Goal: Task Accomplishment & Management: Manage account settings

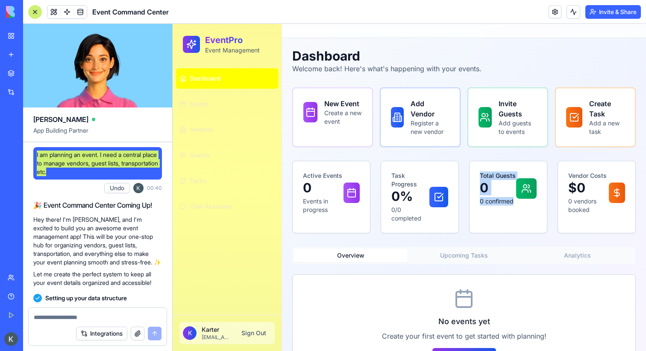
drag, startPoint x: 507, startPoint y: 206, endPoint x: 466, endPoint y: 162, distance: 59.8
click at [466, 162] on div "Active Events 0 Events in progress Task Progress 0% 0/0 completed Total Guests …" at bounding box center [463, 197] width 343 height 73
click at [267, 147] on link "Guests" at bounding box center [227, 155] width 102 height 20
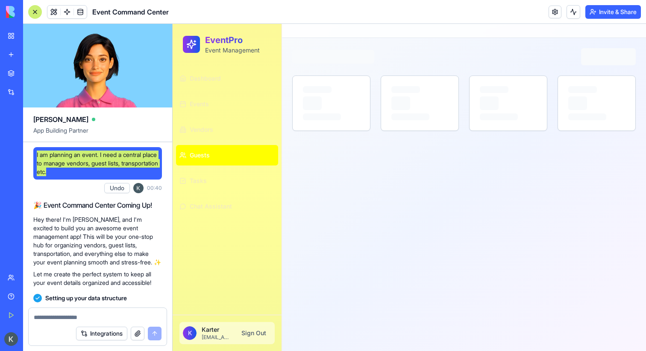
click at [247, 119] on ul "Dashboard Events Vendors Guests Tasks Chat Assistant" at bounding box center [227, 142] width 102 height 149
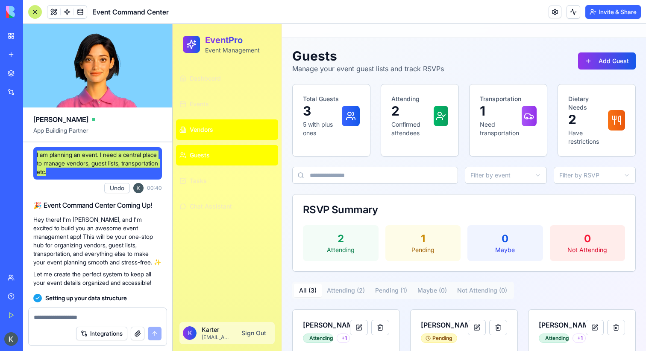
click at [247, 130] on link "Vendors" at bounding box center [227, 130] width 102 height 20
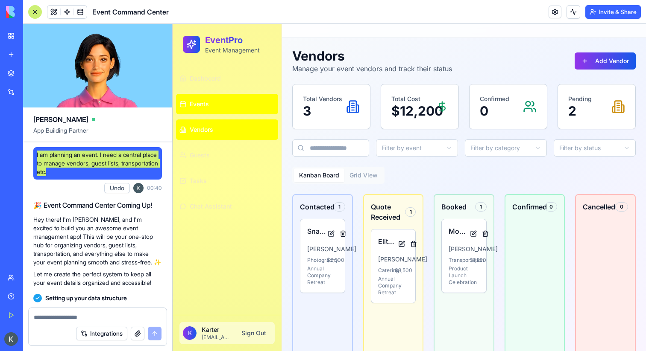
click at [242, 96] on link "Events" at bounding box center [227, 104] width 102 height 20
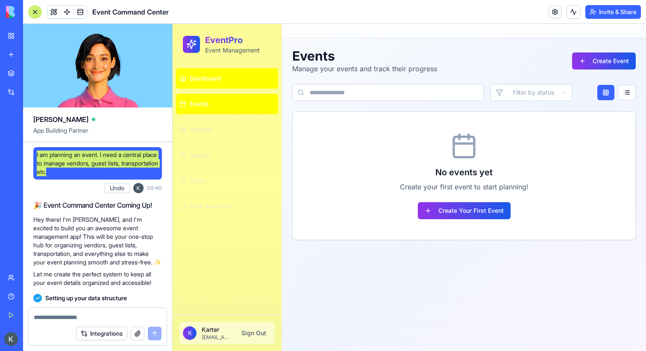
click at [242, 78] on link "Dashboard" at bounding box center [227, 78] width 102 height 20
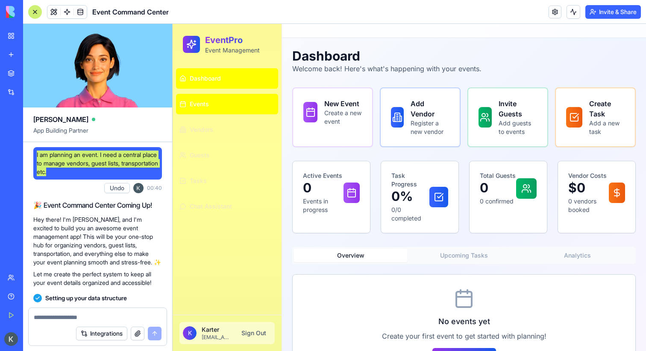
click at [242, 105] on link "Events" at bounding box center [227, 104] width 102 height 20
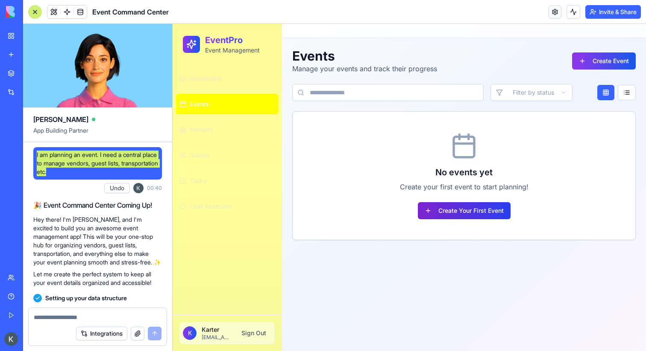
click at [464, 211] on button "Create Your First Event" at bounding box center [464, 210] width 93 height 17
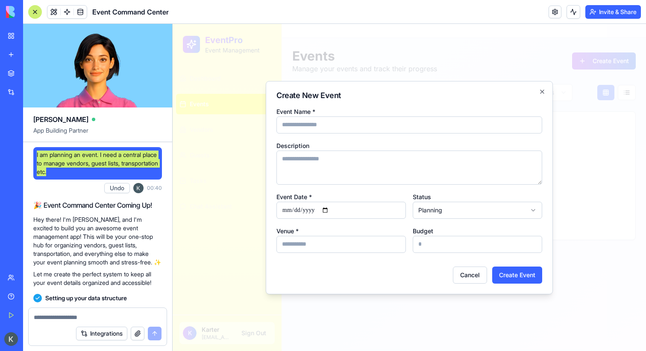
click at [256, 70] on div at bounding box center [408, 187] width 473 height 327
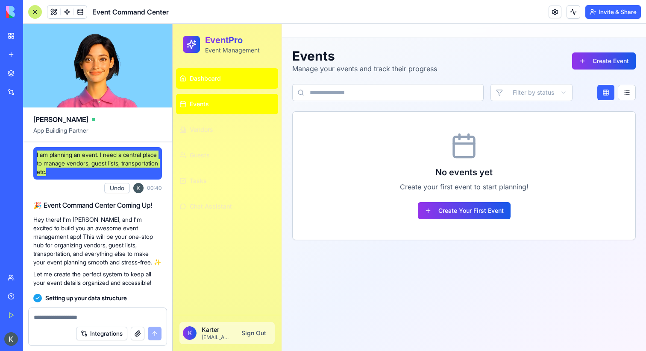
click at [232, 70] on link "Dashboard" at bounding box center [227, 78] width 102 height 20
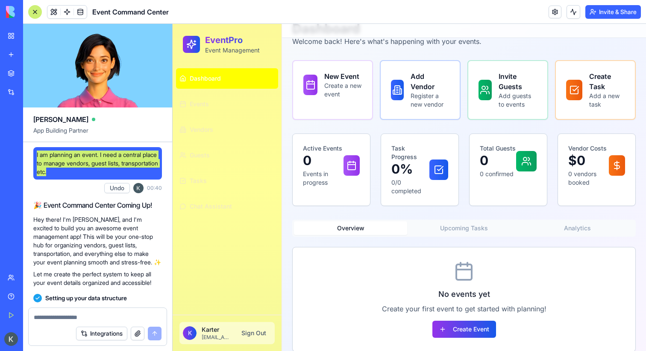
scroll to position [38, 0]
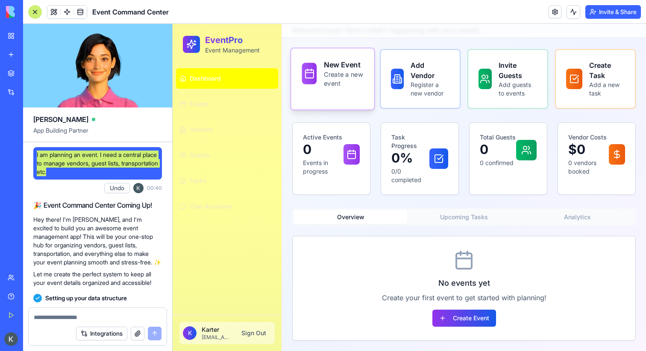
click at [350, 92] on div "New Event Create a new event" at bounding box center [332, 74] width 83 height 50
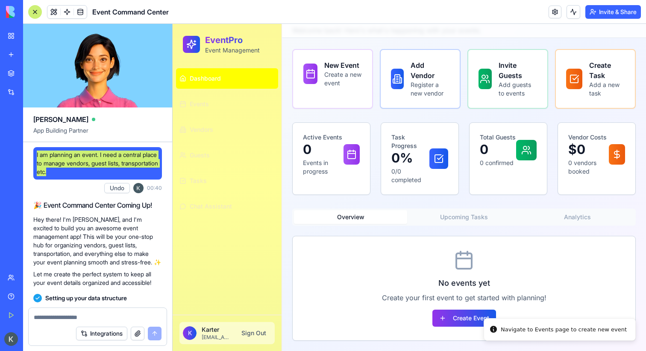
click at [427, 115] on div "Dashboard Welcome back! Here's what's happening with your events. New Event Cre…" at bounding box center [463, 175] width 343 height 331
click at [427, 98] on div "Add Vendor Register a new vendor" at bounding box center [419, 79] width 83 height 61
click at [515, 97] on p "Add guests to events" at bounding box center [518, 90] width 41 height 18
click at [588, 92] on div "Create Task Add a new task" at bounding box center [594, 78] width 61 height 39
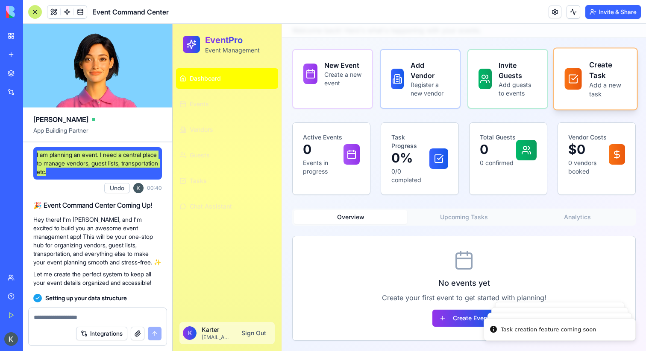
click at [588, 92] on div "Create Task Add a new task" at bounding box center [594, 78] width 61 height 39
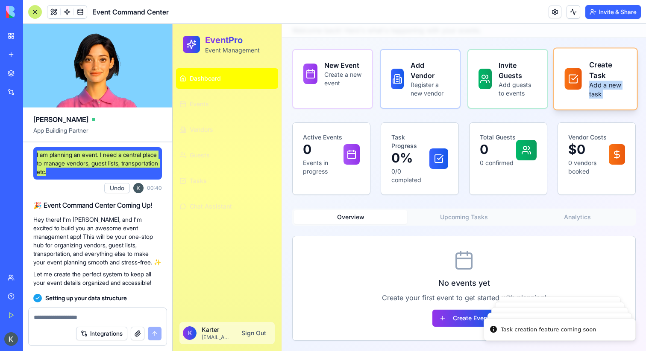
click at [588, 92] on div "Create Task Add a new task" at bounding box center [594, 78] width 61 height 39
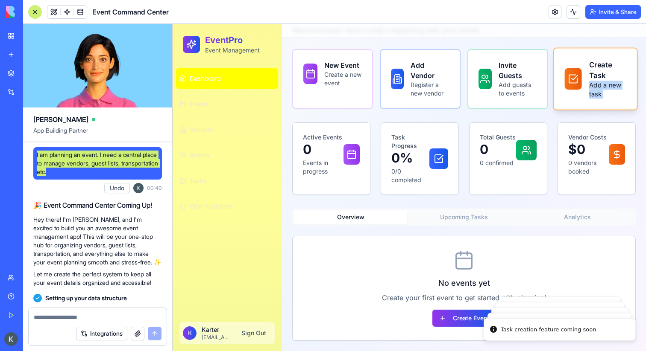
click at [588, 92] on div "Create Task Add a new task" at bounding box center [594, 78] width 61 height 39
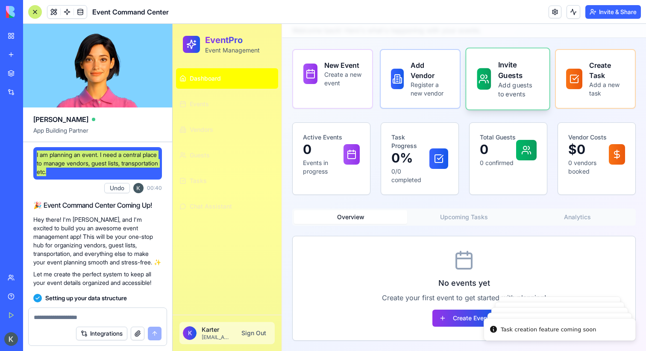
click at [517, 99] on div "Invite Guests Add guests to events" at bounding box center [507, 79] width 83 height 61
click at [415, 91] on p "Register a new vendor" at bounding box center [430, 90] width 41 height 18
click at [479, 91] on div "Invite Guests Add guests to events" at bounding box center [507, 78] width 61 height 39
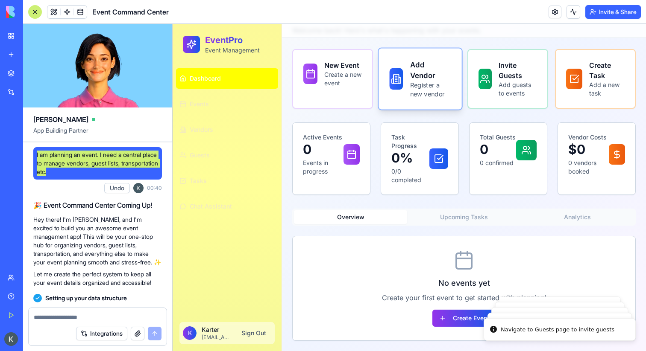
click at [431, 91] on p "Register a new vendor" at bounding box center [430, 90] width 41 height 18
click at [324, 74] on p "Create a new event" at bounding box center [343, 79] width 39 height 18
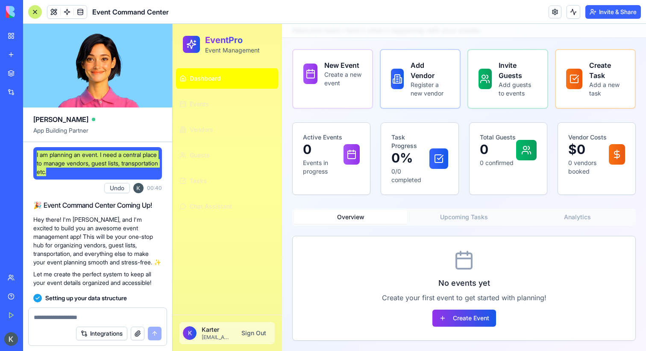
click at [207, 331] on p "Karter" at bounding box center [216, 330] width 29 height 9
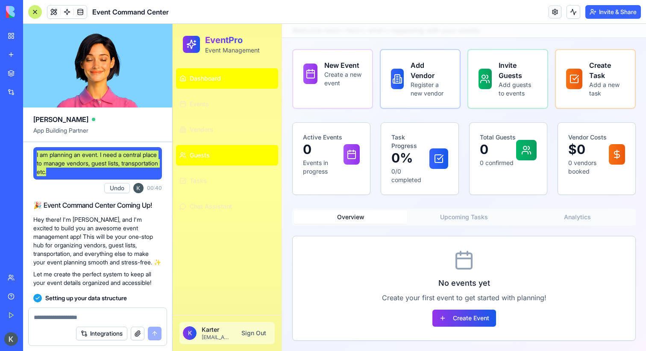
click at [216, 162] on link "Guests" at bounding box center [227, 155] width 102 height 20
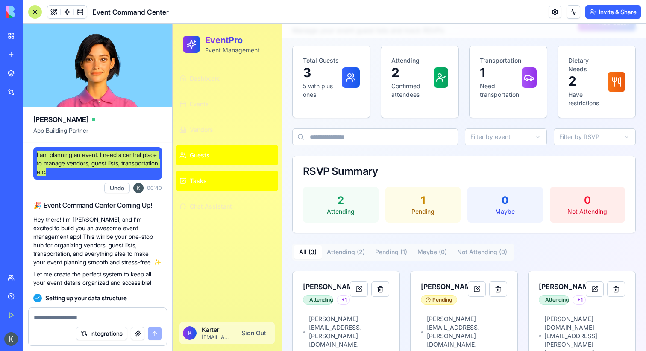
click at [217, 186] on button "Tasks" at bounding box center [227, 181] width 102 height 20
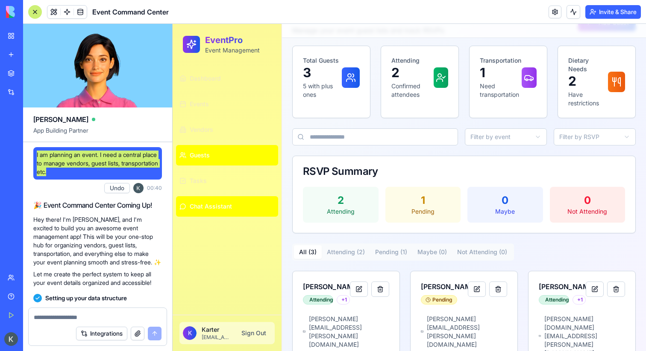
click at [229, 208] on span "Chat Assistant" at bounding box center [211, 206] width 42 height 9
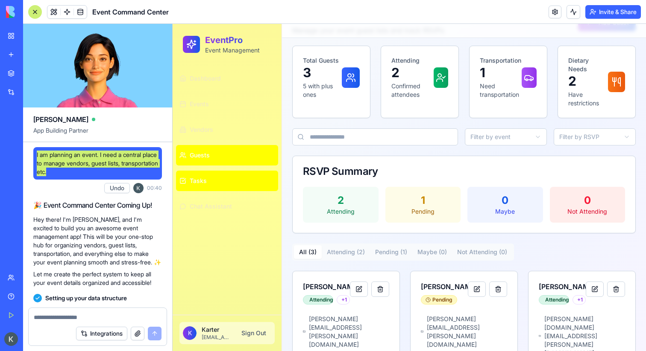
click at [225, 180] on button "Tasks" at bounding box center [227, 181] width 102 height 20
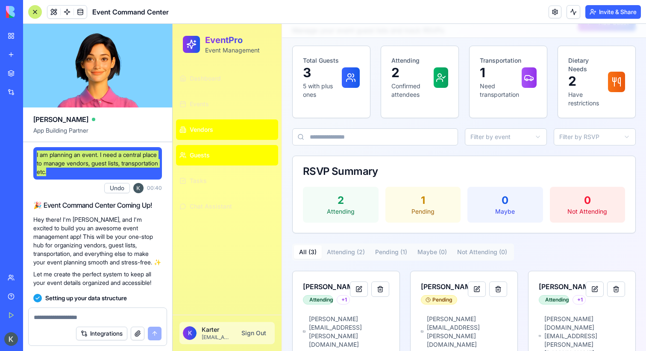
click at [224, 130] on link "Vendors" at bounding box center [227, 130] width 102 height 20
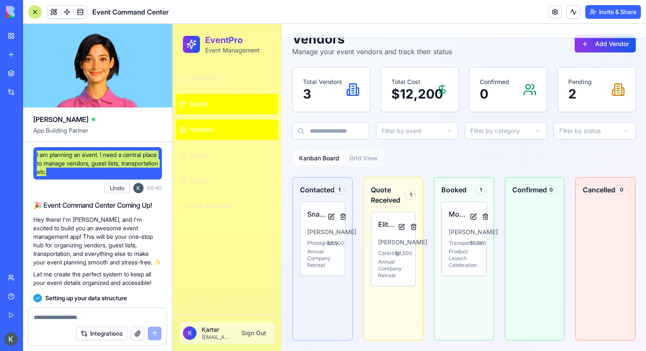
click at [223, 104] on link "Events" at bounding box center [227, 104] width 102 height 20
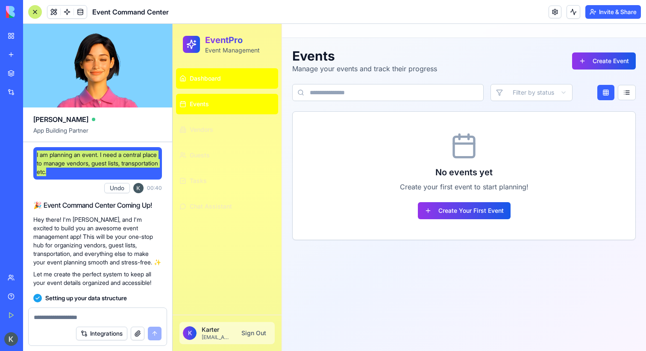
click at [223, 81] on link "Dashboard" at bounding box center [227, 78] width 102 height 20
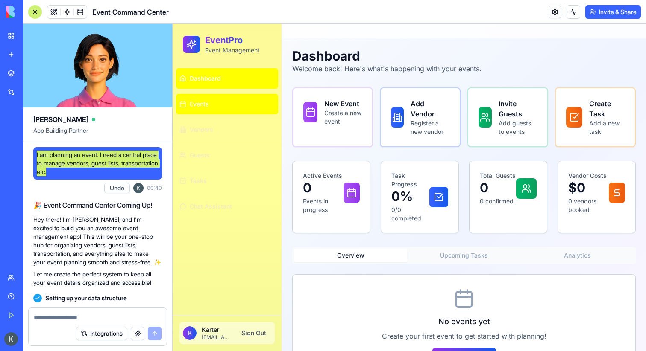
click at [223, 105] on link "Events" at bounding box center [227, 104] width 102 height 20
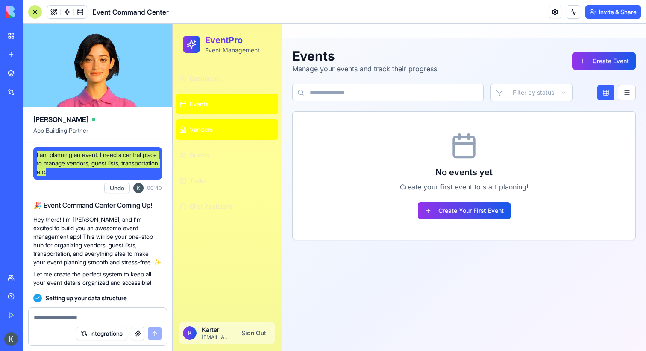
click at [224, 126] on link "Vendors" at bounding box center [227, 130] width 102 height 20
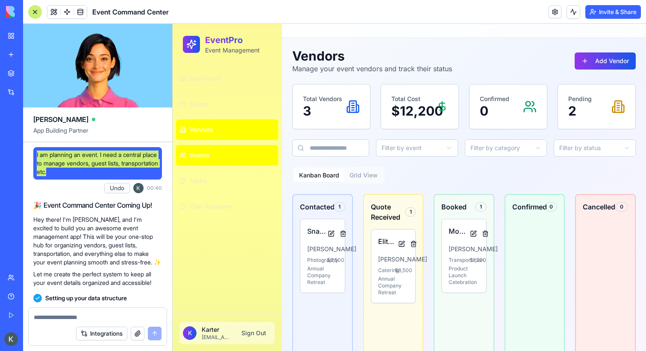
click at [225, 152] on link "Guests" at bounding box center [227, 155] width 102 height 20
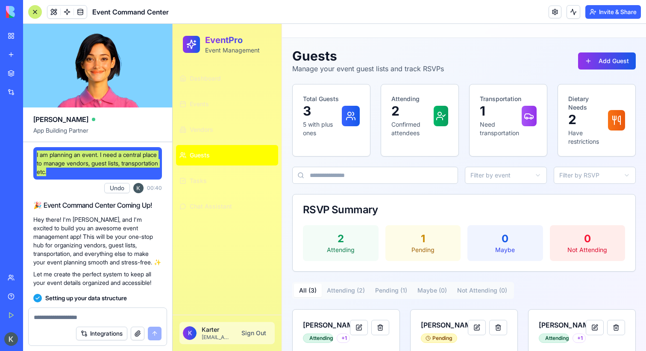
click at [232, 194] on ul "Dashboard Events Vendors Guests Tasks Chat Assistant" at bounding box center [227, 142] width 102 height 149
click at [232, 191] on ul "Dashboard Events Vendors Guests Tasks Chat Assistant" at bounding box center [227, 142] width 102 height 149
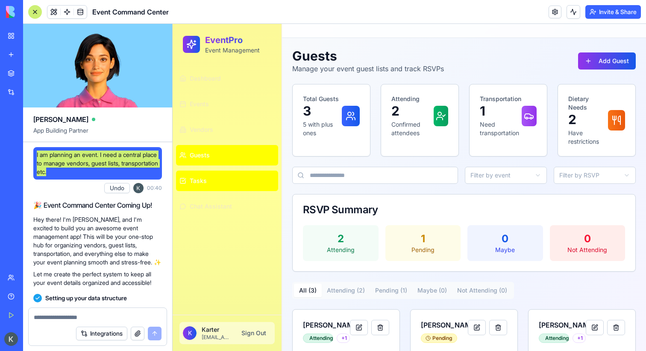
click at [232, 187] on button "Tasks" at bounding box center [227, 181] width 102 height 20
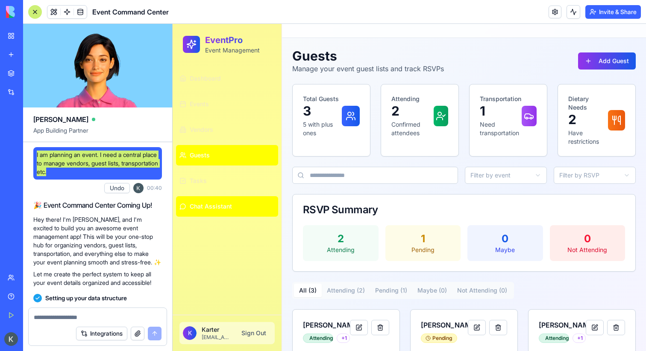
click at [232, 203] on button "Chat Assistant" at bounding box center [227, 206] width 102 height 20
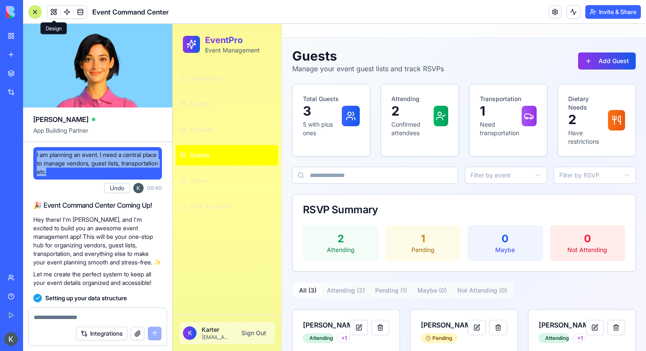
click at [54, 11] on button at bounding box center [53, 12] width 13 height 13
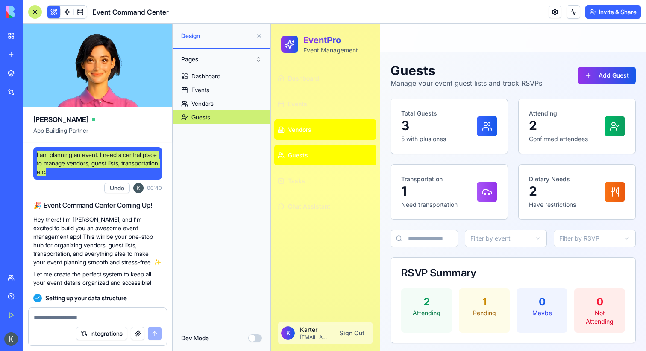
click at [316, 132] on link "Vendors" at bounding box center [325, 130] width 102 height 20
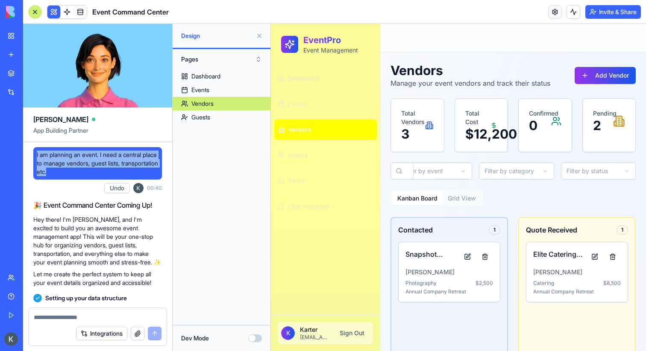
click at [194, 55] on button "Pages" at bounding box center [221, 60] width 89 height 14
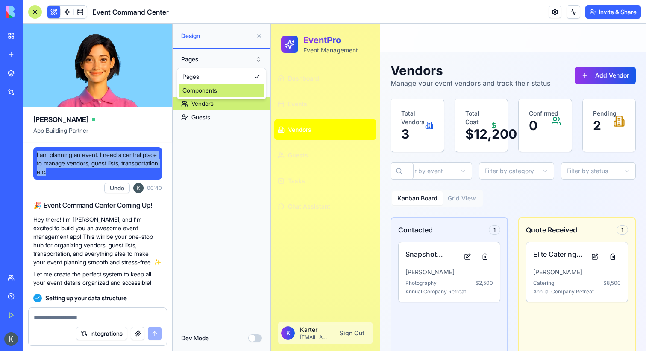
click at [203, 84] on div "Components" at bounding box center [221, 91] width 85 height 14
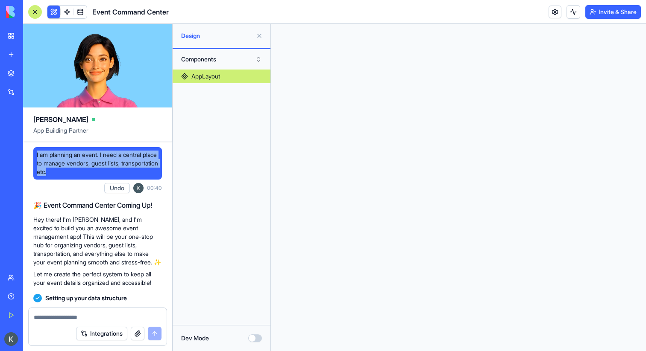
click at [214, 61] on button "Components" at bounding box center [221, 60] width 89 height 14
click at [216, 81] on div "Pages" at bounding box center [221, 77] width 85 height 14
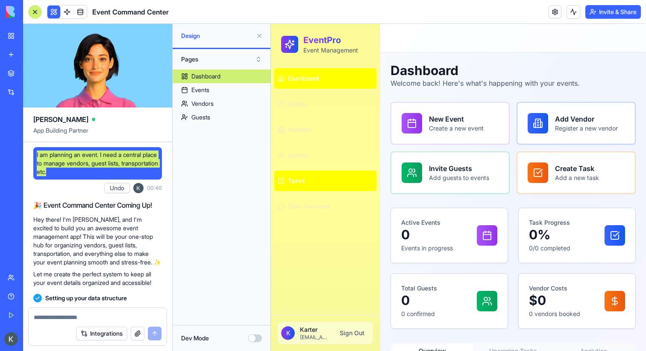
click at [300, 179] on span "Tasks" at bounding box center [296, 181] width 17 height 9
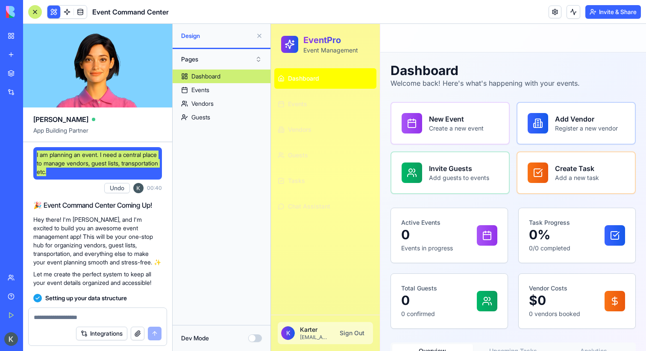
click at [304, 82] on span "Dashboard" at bounding box center [303, 78] width 31 height 9
click at [255, 36] on button at bounding box center [259, 36] width 14 height 14
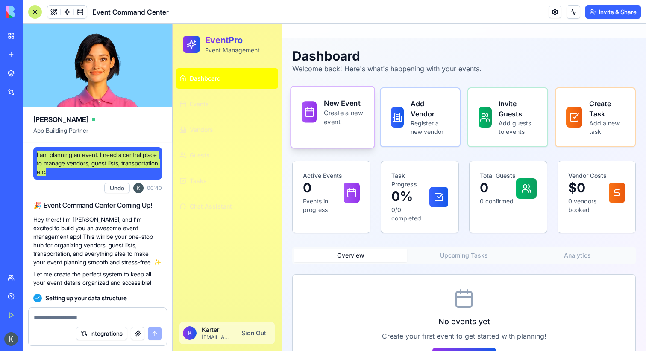
click at [353, 137] on div "New Event Create a new event" at bounding box center [332, 117] width 85 height 63
click at [355, 134] on div "New Event Create a new event" at bounding box center [332, 112] width 83 height 50
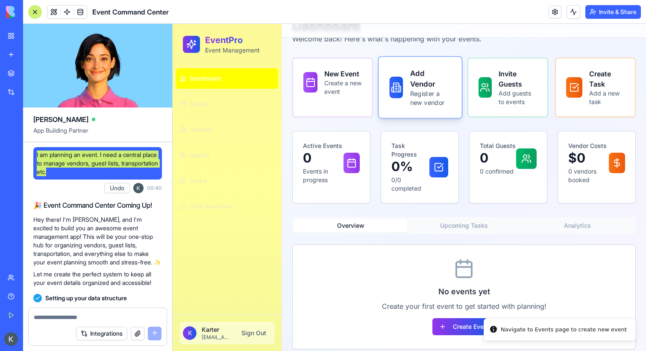
scroll to position [38, 0]
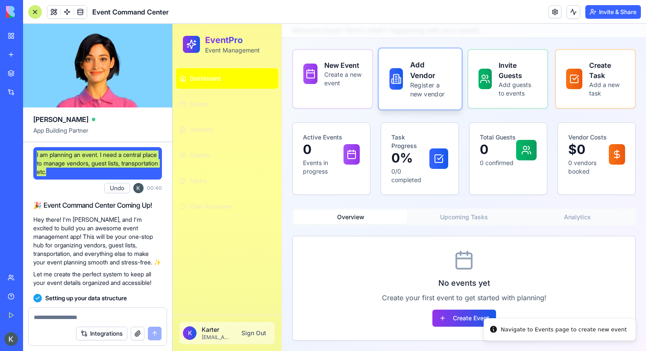
click at [453, 70] on div "Add Vendor Register a new vendor" at bounding box center [419, 79] width 83 height 61
click at [508, 87] on p "Add guests to events" at bounding box center [518, 90] width 41 height 18
click at [414, 88] on p "Register a new vendor" at bounding box center [430, 90] width 41 height 18
click at [353, 86] on p "Create a new event" at bounding box center [343, 79] width 39 height 18
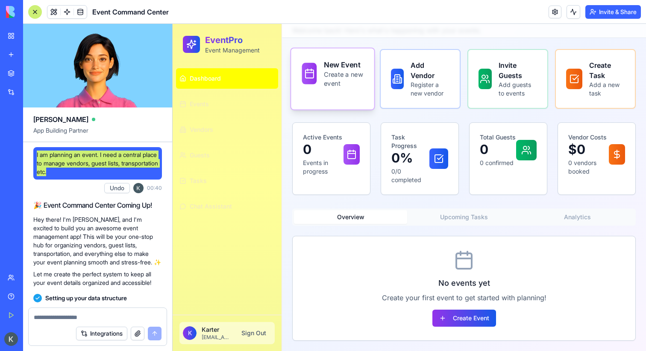
click at [326, 90] on div "New Event Create a new event" at bounding box center [332, 74] width 83 height 50
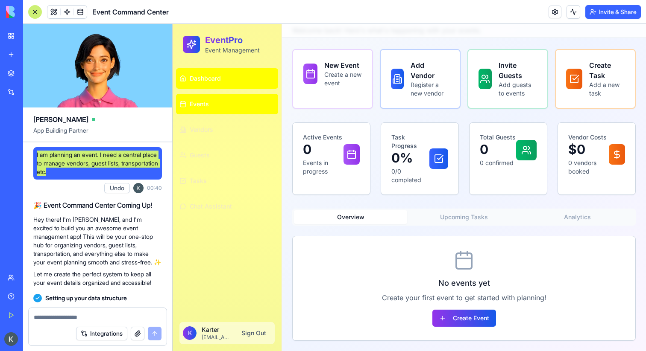
click at [211, 107] on link "Events" at bounding box center [227, 104] width 102 height 20
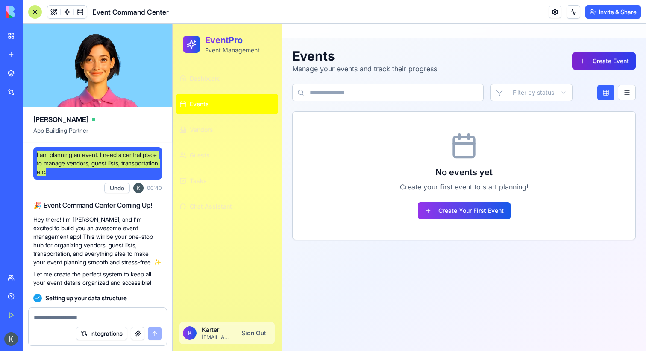
click at [613, 63] on button "Create Event" at bounding box center [604, 61] width 64 height 17
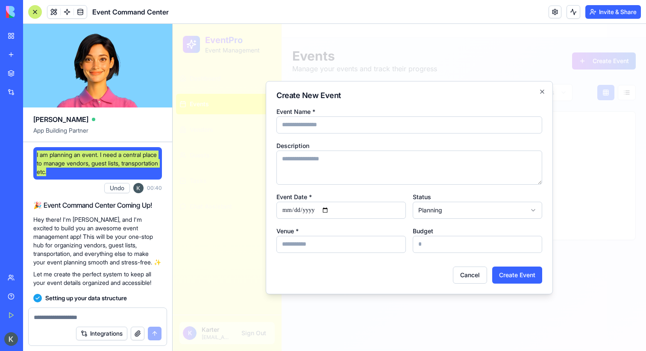
click at [610, 81] on div at bounding box center [408, 187] width 473 height 327
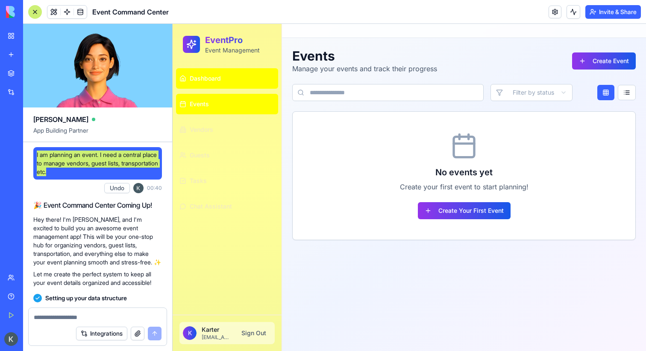
click at [219, 82] on span "Dashboard" at bounding box center [205, 78] width 31 height 9
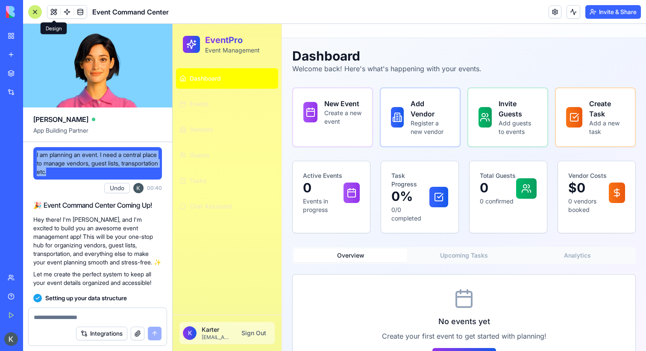
click at [53, 9] on button at bounding box center [53, 12] width 13 height 13
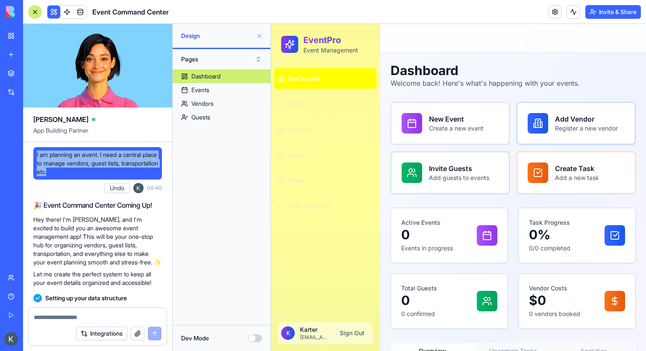
click at [249, 335] on button "Dev Mode" at bounding box center [255, 339] width 14 height 8
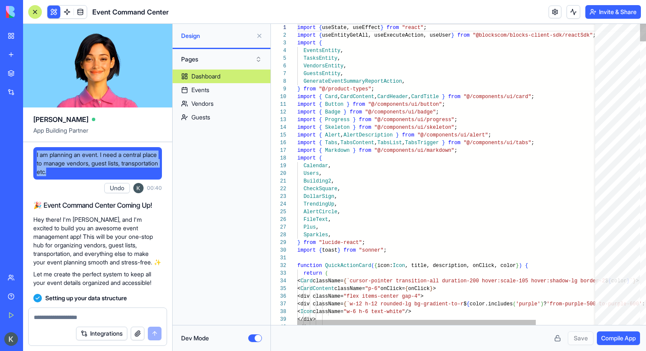
scroll to position [77, 0]
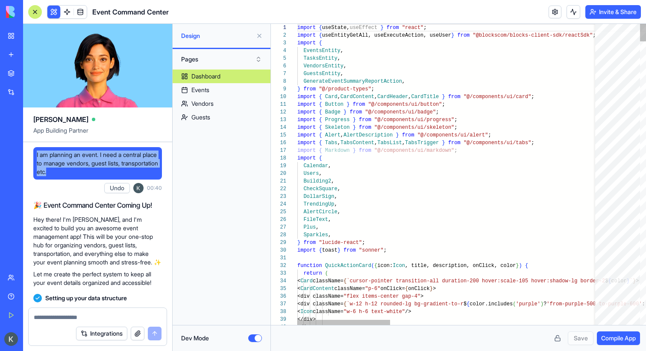
type textarea "**********"
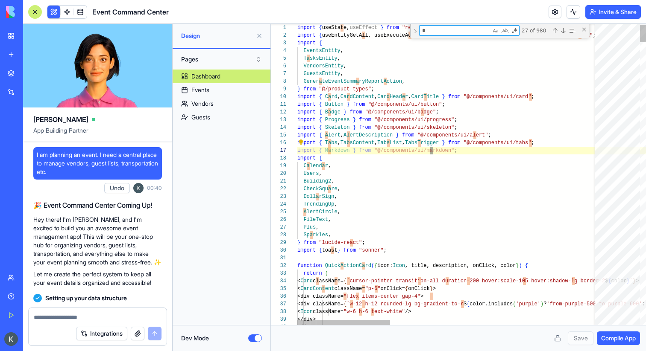
type textarea "**"
type textarea "**********"
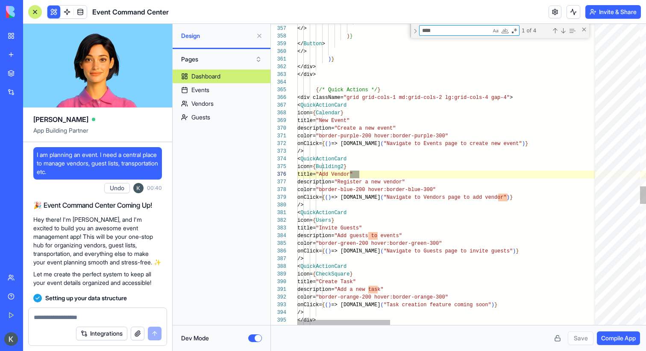
scroll to position [77, 65]
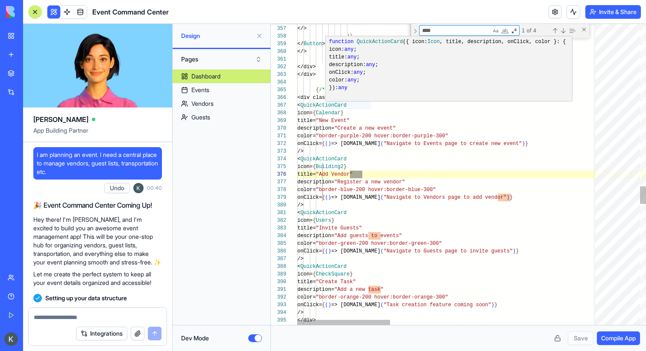
type textarea "***"
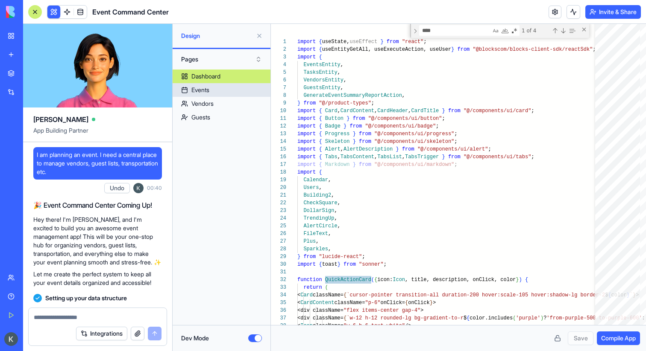
click at [242, 88] on link "Events" at bounding box center [221, 90] width 98 height 14
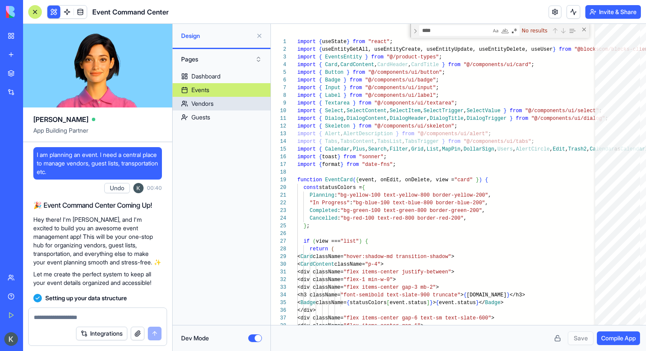
click at [238, 106] on link "Vendors" at bounding box center [221, 104] width 98 height 14
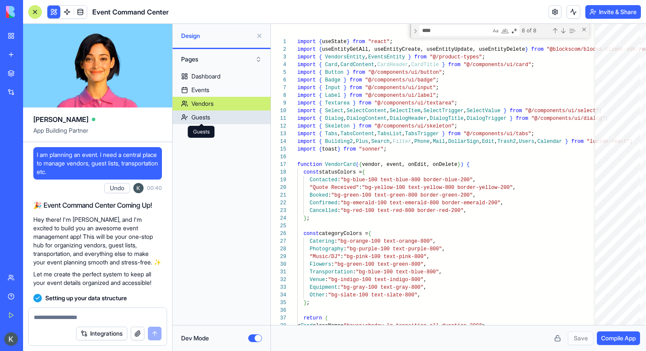
click at [196, 118] on div "Guests" at bounding box center [200, 117] width 19 height 9
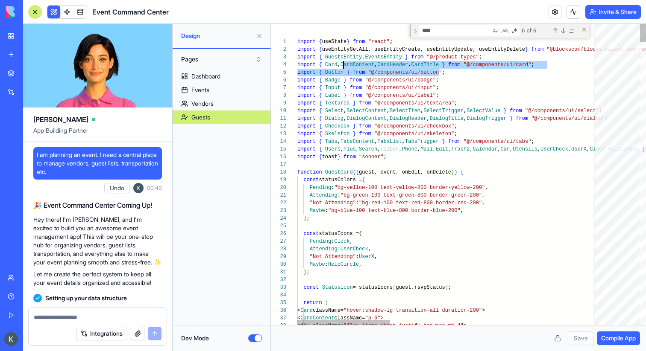
drag, startPoint x: 432, startPoint y: 70, endPoint x: 375, endPoint y: 67, distance: 56.8
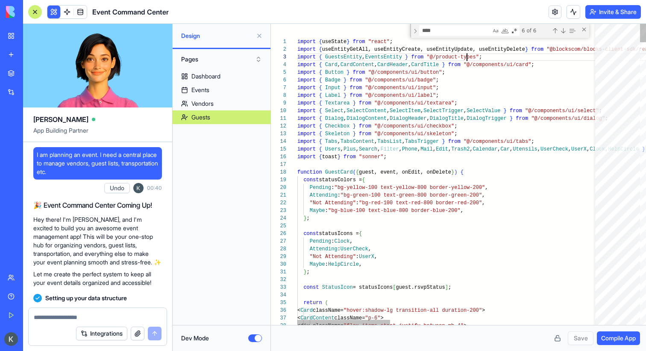
drag, startPoint x: 475, startPoint y: 58, endPoint x: 432, endPoint y: 53, distance: 43.3
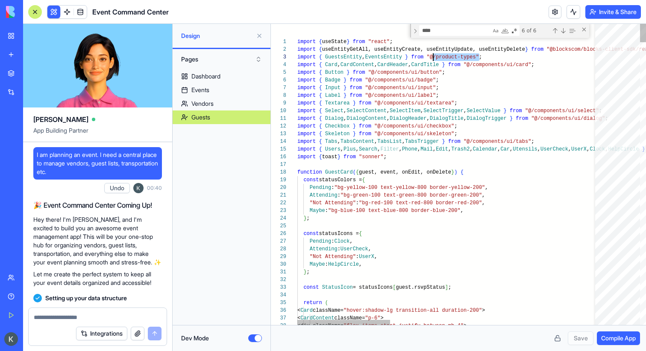
click at [584, 30] on div "Close (Escape)" at bounding box center [583, 29] width 7 height 7
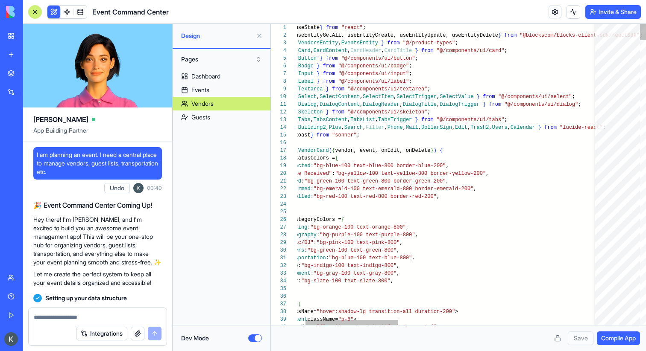
scroll to position [7, 3]
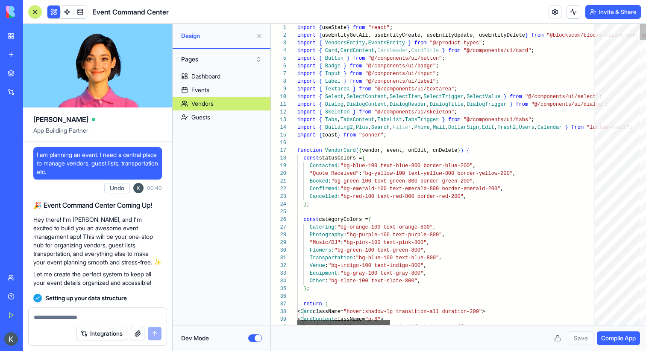
click at [306, 320] on div at bounding box center [343, 322] width 93 height 5
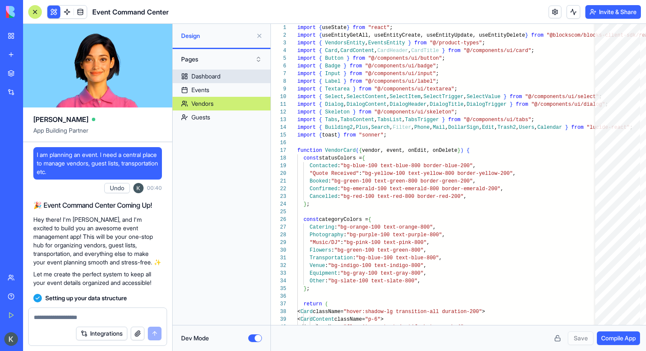
click at [235, 80] on link "Dashboard" at bounding box center [221, 77] width 98 height 14
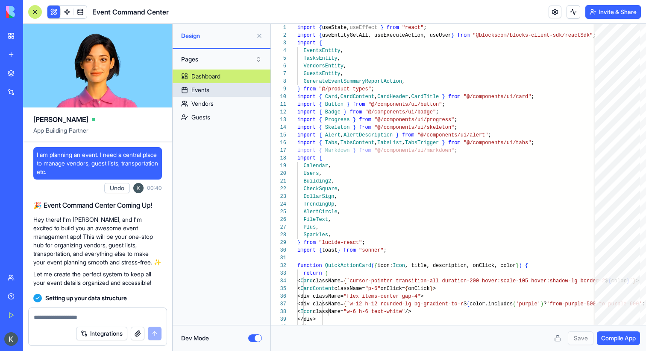
click at [248, 87] on link "Events" at bounding box center [221, 90] width 98 height 14
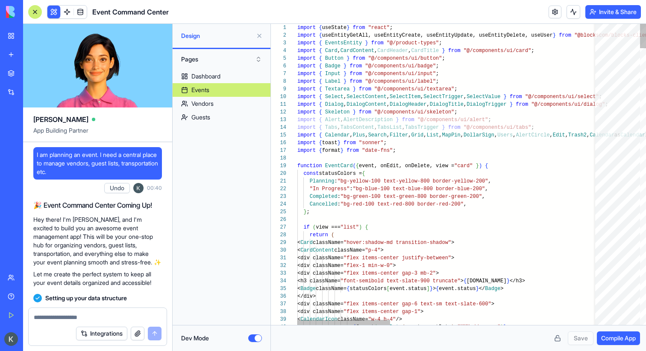
type textarea "**********"
type textarea "*****"
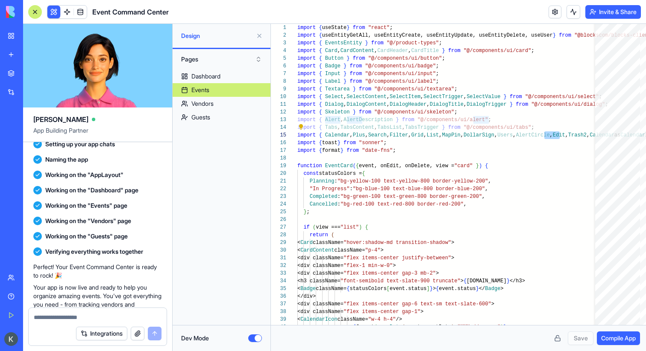
scroll to position [0, 0]
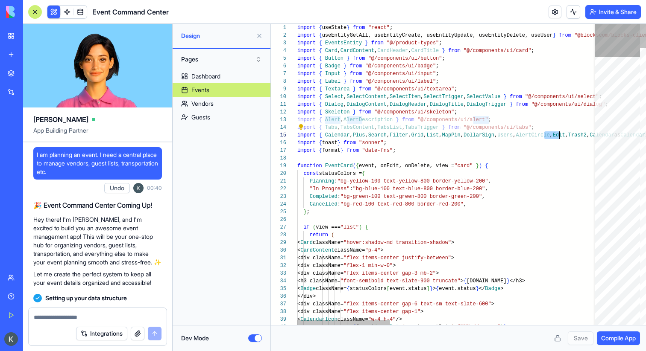
click at [611, 31] on div at bounding box center [617, 40] width 45 height 33
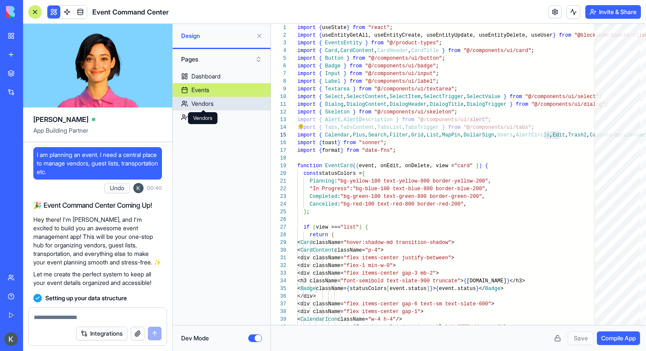
click at [213, 105] on div "Vendors" at bounding box center [202, 103] width 22 height 9
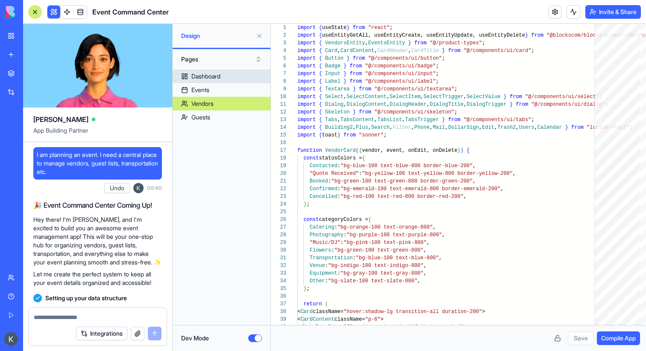
click at [223, 80] on link "Dashboard" at bounding box center [221, 77] width 98 height 14
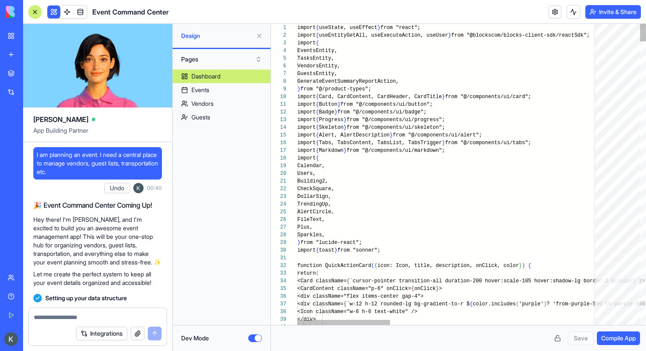
scroll to position [30, 73]
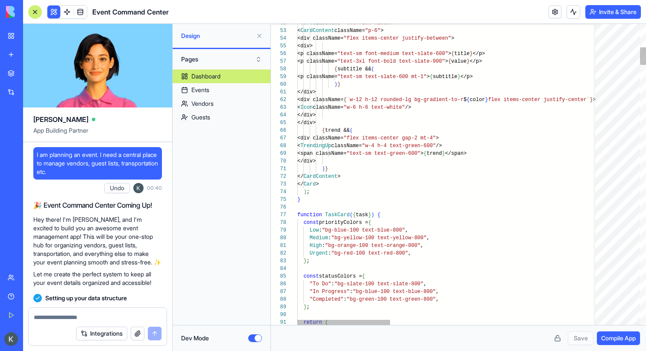
type textarea "**********"
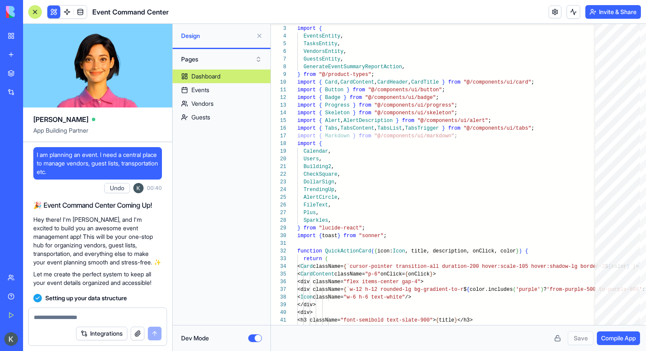
click at [208, 60] on button "Pages" at bounding box center [221, 60] width 89 height 14
click at [211, 87] on div "Components" at bounding box center [221, 91] width 85 height 14
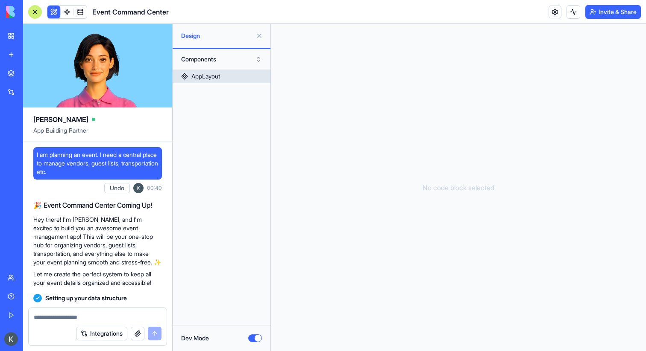
click at [197, 81] on link "AppLayout" at bounding box center [221, 77] width 98 height 14
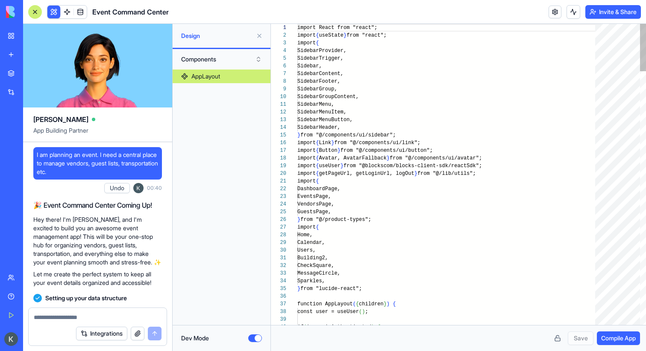
scroll to position [77, 0]
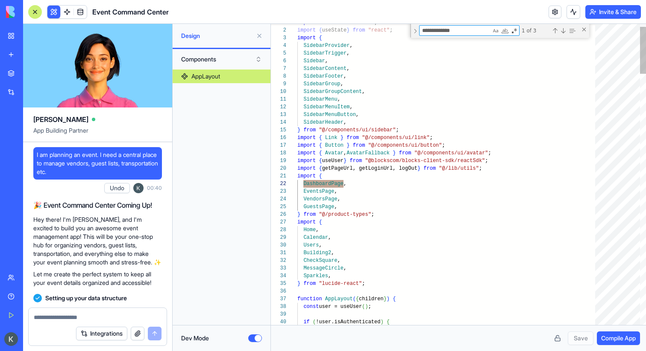
type textarea "**********"
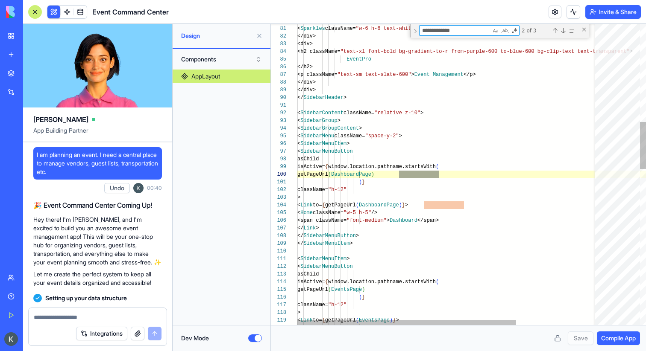
scroll to position [77, 142]
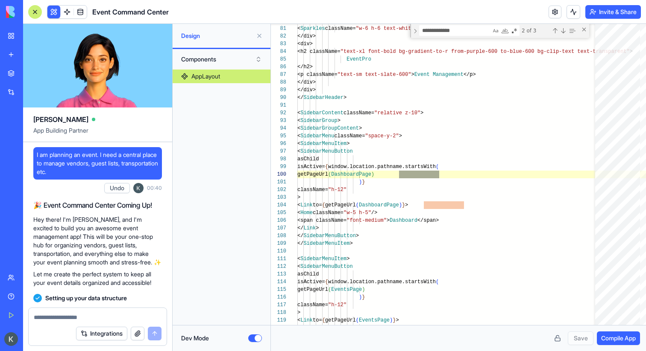
click at [215, 65] on button "Components" at bounding box center [221, 60] width 89 height 14
click at [221, 74] on div "Pages" at bounding box center [221, 77] width 85 height 14
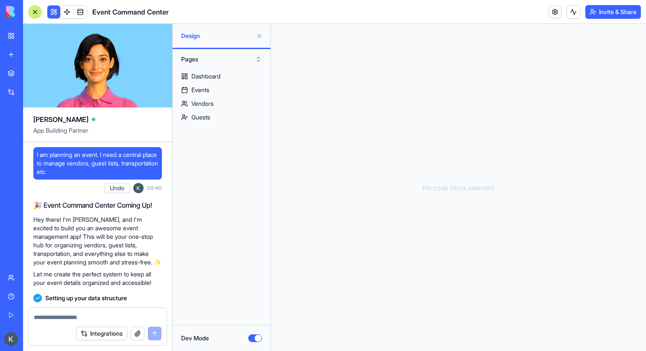
click at [259, 337] on button "Dev Mode" at bounding box center [255, 339] width 14 height 8
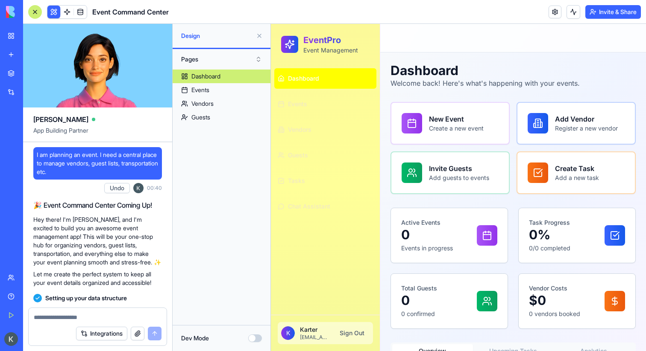
click at [36, 17] on div at bounding box center [35, 12] width 14 height 14
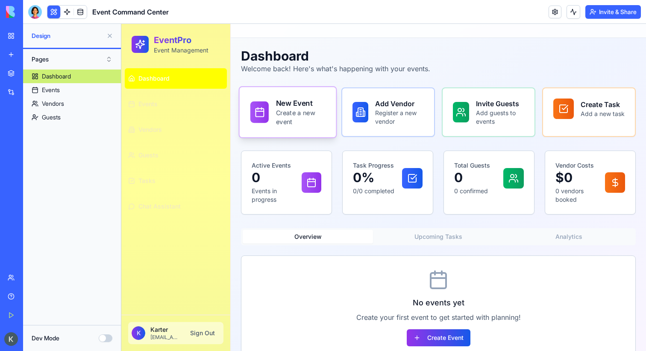
click at [308, 96] on div "New Event Create a new event" at bounding box center [288, 112] width 96 height 50
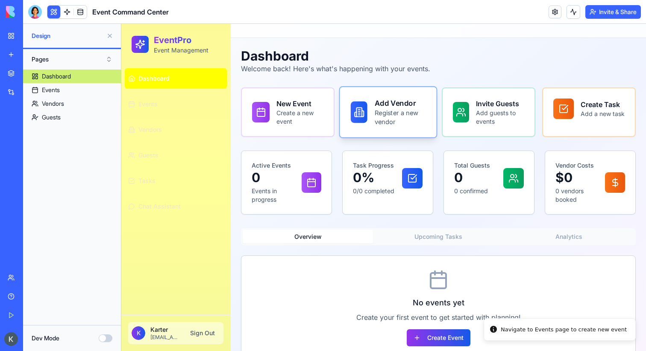
click at [418, 97] on div "Add Vendor Register a new vendor" at bounding box center [388, 112] width 96 height 50
click at [482, 106] on h3 "Invite Guests" at bounding box center [500, 103] width 50 height 11
click at [597, 114] on p "Add a new task" at bounding box center [603, 114] width 46 height 9
click at [503, 112] on p "Add guests to events" at bounding box center [500, 118] width 50 height 18
click at [299, 110] on p "Create a new event" at bounding box center [300, 118] width 49 height 18
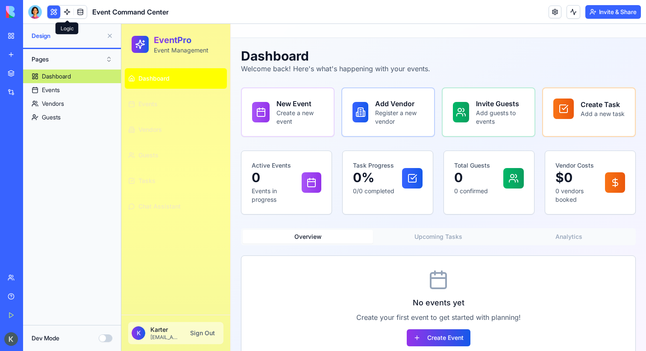
click at [67, 15] on link at bounding box center [67, 12] width 13 height 13
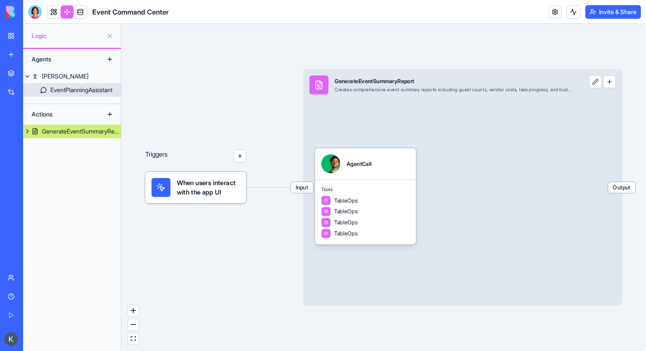
click at [84, 93] on div "EventPlanningAssistant" at bounding box center [81, 90] width 62 height 9
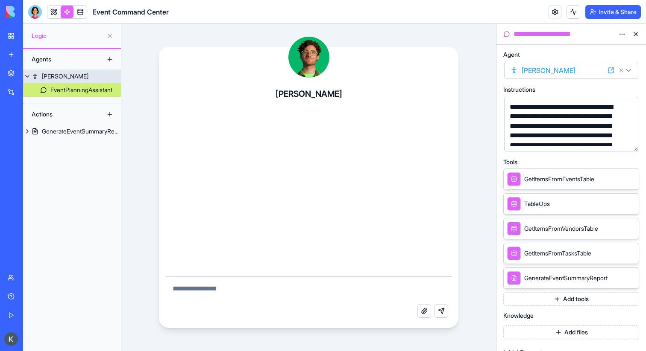
click at [82, 79] on link "[PERSON_NAME]" at bounding box center [72, 77] width 98 height 14
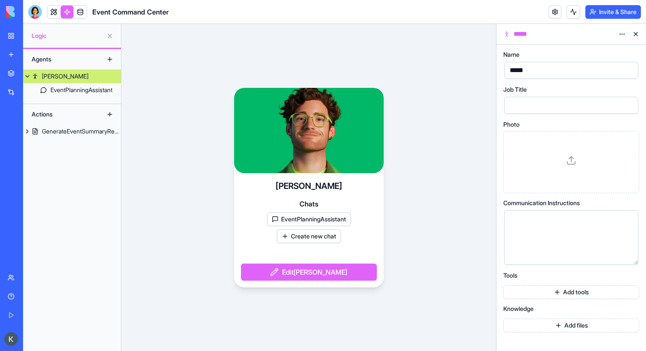
click at [293, 220] on button "EventPlanningAssistant" at bounding box center [309, 220] width 84 height 14
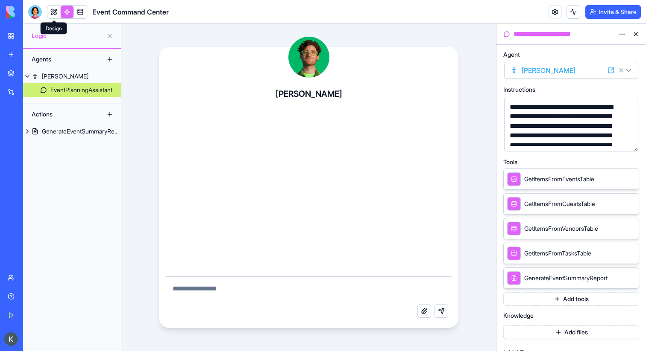
click at [53, 14] on link at bounding box center [53, 12] width 13 height 13
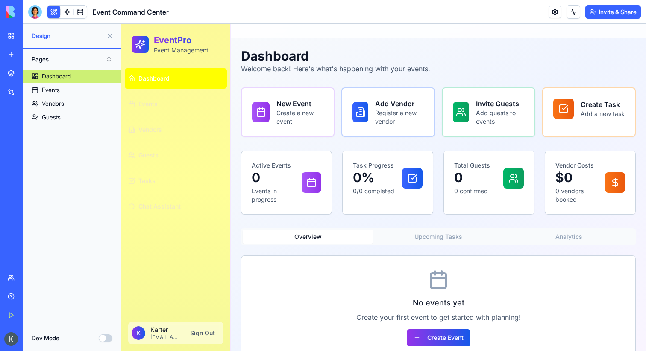
click at [164, 195] on ul "Dashboard Events Vendors Guests Tasks Chat Assistant" at bounding box center [176, 142] width 102 height 149
click at [165, 189] on button "Tasks" at bounding box center [176, 181] width 102 height 20
click at [168, 187] on button "Tasks" at bounding box center [176, 181] width 102 height 20
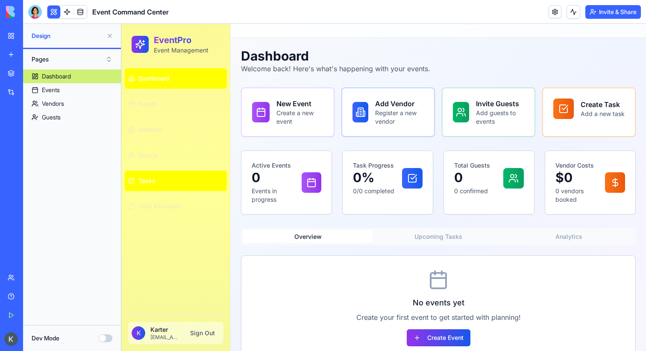
click at [168, 187] on button "Tasks" at bounding box center [176, 181] width 102 height 20
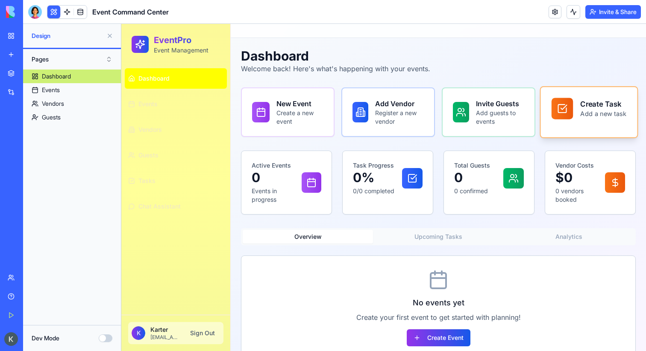
click at [600, 127] on div "Create Task Add a new task" at bounding box center [588, 108] width 96 height 43
click at [610, 118] on p "Add a new task" at bounding box center [603, 114] width 46 height 9
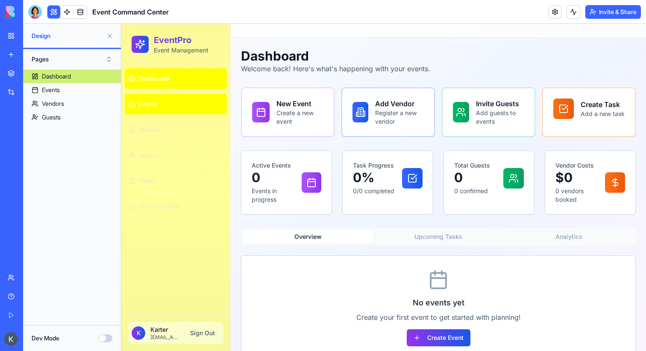
click at [167, 105] on link "Events" at bounding box center [176, 104] width 102 height 20
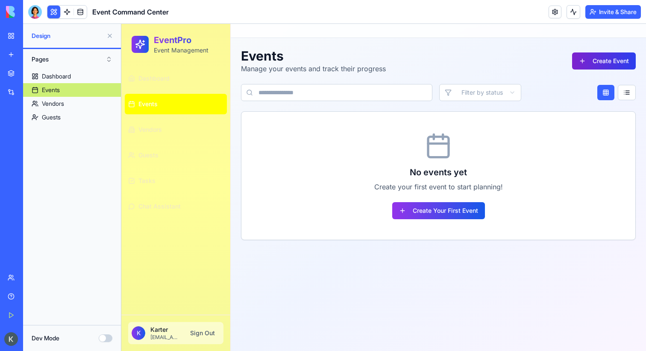
click at [627, 63] on button "Create Event" at bounding box center [604, 61] width 64 height 17
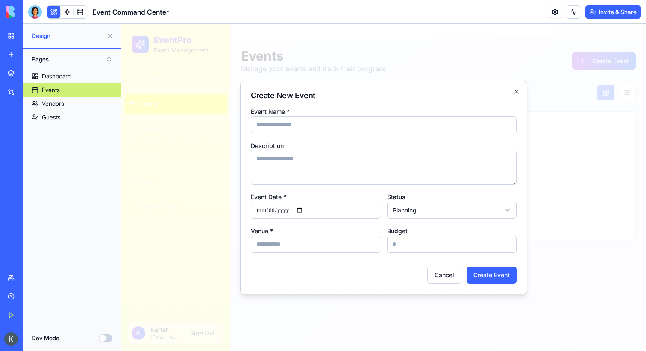
click at [588, 73] on div at bounding box center [383, 187] width 524 height 327
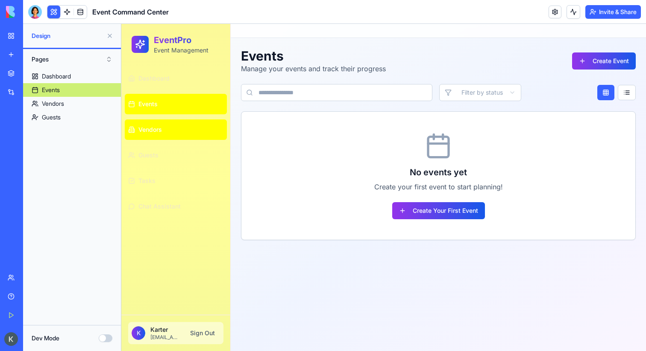
click at [172, 130] on link "Vendors" at bounding box center [176, 130] width 102 height 20
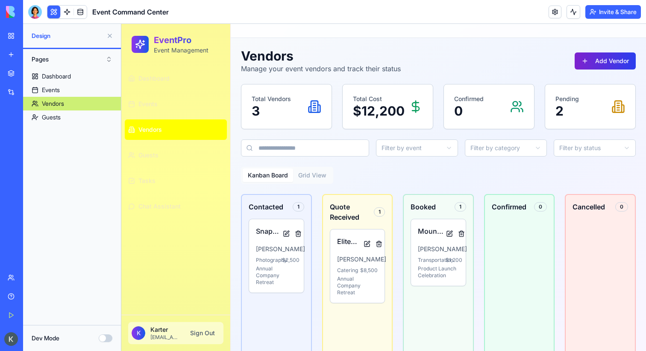
click at [582, 68] on button "Add Vendor" at bounding box center [604, 61] width 61 height 17
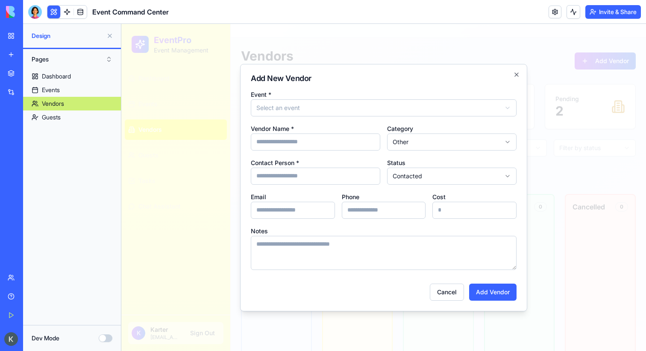
click at [175, 80] on div at bounding box center [383, 187] width 524 height 327
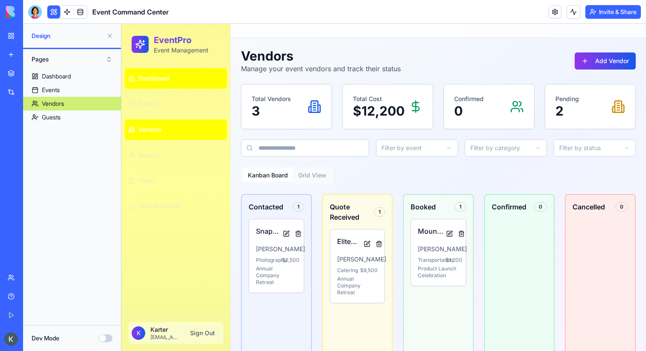
click at [167, 79] on span "Dashboard" at bounding box center [153, 78] width 31 height 9
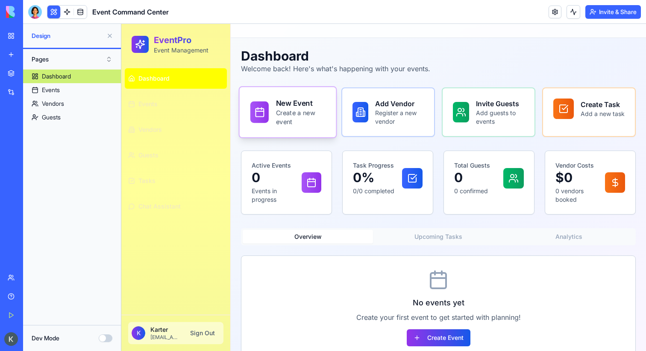
click at [301, 120] on p "Create a new event" at bounding box center [300, 118] width 49 height 18
click at [515, 332] on div "Navigate to Events page to create new event" at bounding box center [563, 330] width 126 height 9
drag, startPoint x: 515, startPoint y: 332, endPoint x: 623, endPoint y: 330, distance: 107.6
click at [623, 330] on div "Navigate to Events page to create new event" at bounding box center [563, 330] width 126 height 9
click at [510, 331] on div "Navigate to Events page to create new event" at bounding box center [563, 330] width 126 height 9
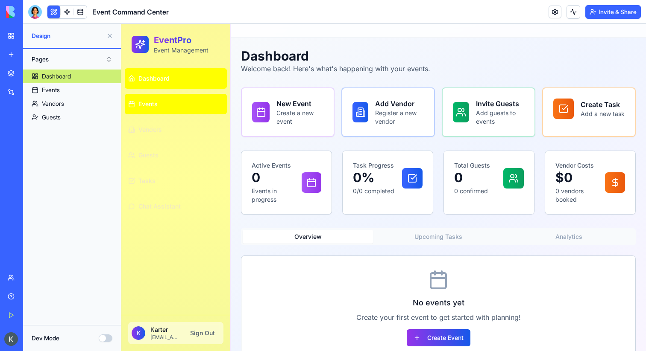
click at [196, 106] on link "Events" at bounding box center [176, 104] width 102 height 20
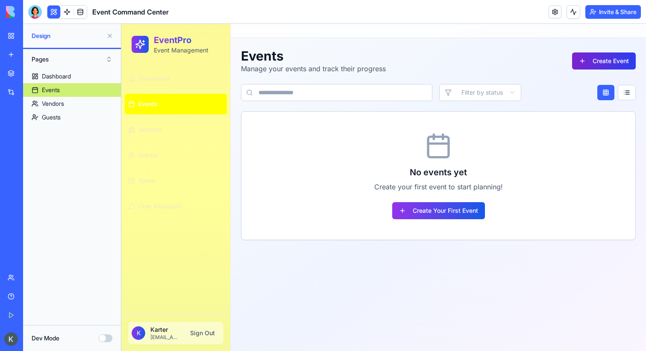
click at [611, 57] on button "Create Event" at bounding box center [604, 61] width 64 height 17
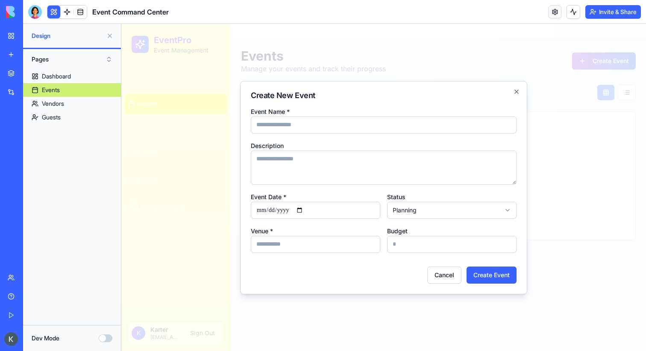
click at [611, 57] on div at bounding box center [383, 187] width 524 height 327
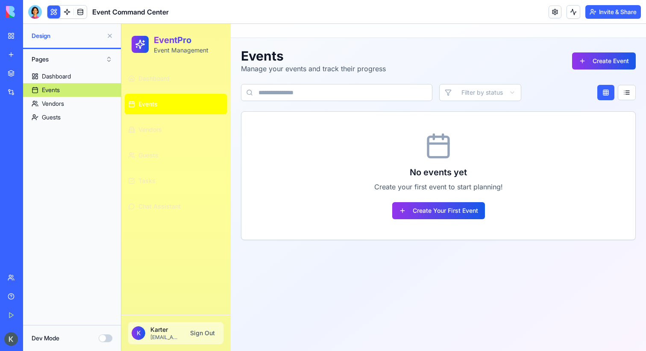
click at [99, 58] on button "Pages" at bounding box center [71, 60] width 89 height 14
click at [175, 89] on ul "Dashboard Events Vendors Guests Tasks Chat Assistant" at bounding box center [176, 142] width 102 height 149
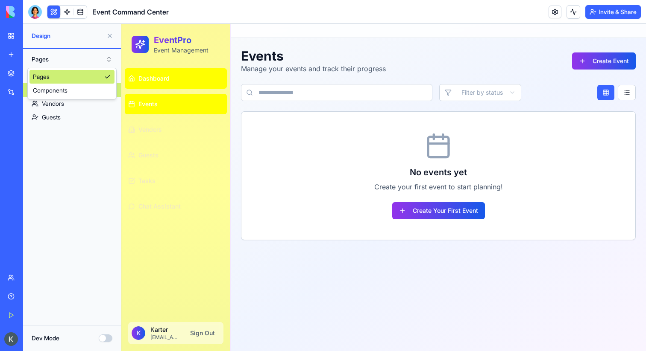
click at [181, 75] on link "Dashboard" at bounding box center [176, 78] width 102 height 20
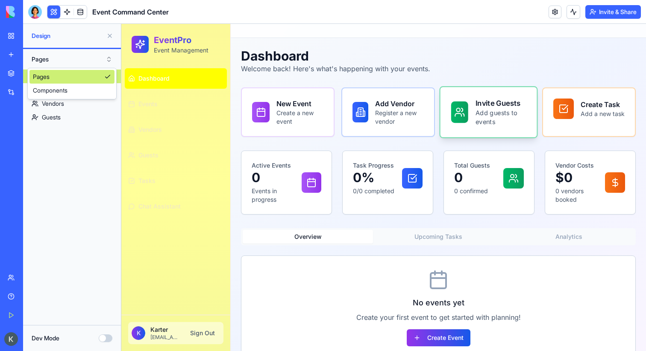
click at [487, 120] on p "Add guests to events" at bounding box center [500, 118] width 50 height 18
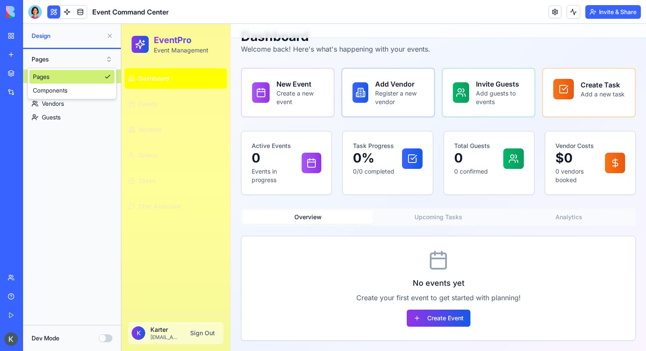
click at [434, 233] on div "Overview Upcoming Tasks Analytics No events yet Create your first event to get …" at bounding box center [438, 275] width 394 height 132
click at [434, 227] on div "Overview Upcoming Tasks Analytics No events yet Create your first event to get …" at bounding box center [438, 275] width 394 height 132
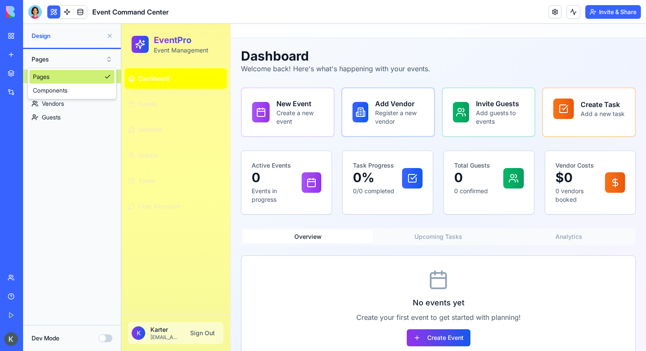
click at [434, 220] on div "Dashboard Welcome back! Here's what's happening with your events. New Event Cre…" at bounding box center [438, 204] width 394 height 313
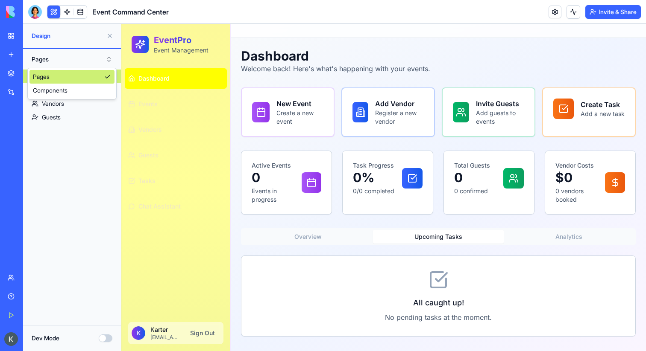
click at [446, 288] on icon at bounding box center [438, 280] width 20 height 20
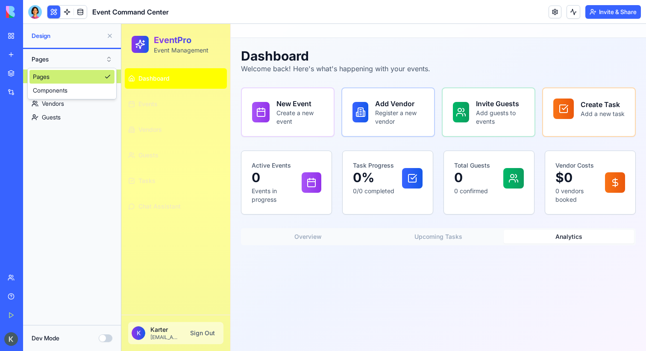
click at [564, 242] on button "Analytics" at bounding box center [568, 237] width 130 height 14
click at [301, 243] on button "Overview" at bounding box center [307, 237] width 130 height 14
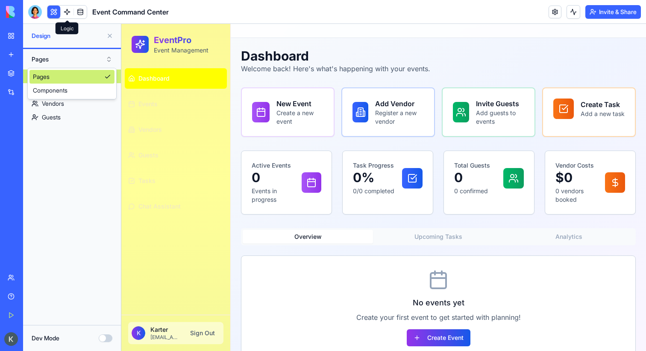
click at [68, 14] on link at bounding box center [67, 12] width 13 height 13
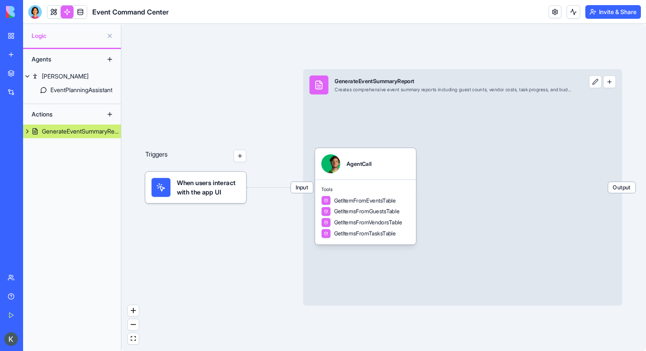
click at [53, 18] on body "BETA My Workspace New app Marketplace Integrations Recent Event Command Center …" at bounding box center [323, 175] width 646 height 351
click at [55, 15] on link at bounding box center [53, 12] width 13 height 13
